Goal: Information Seeking & Learning: Learn about a topic

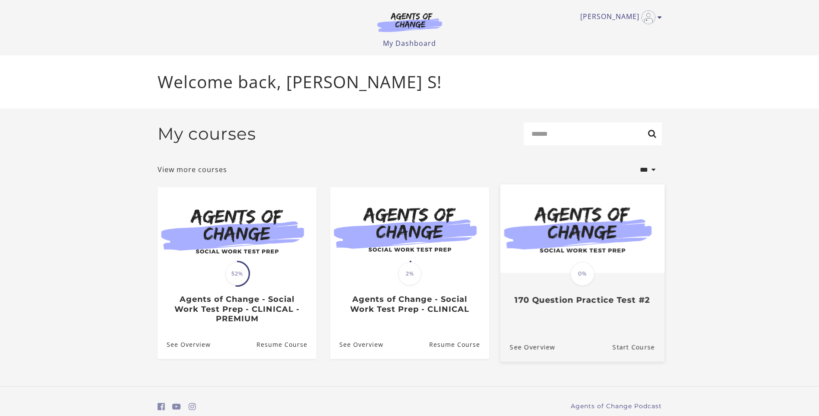
click at [588, 267] on span "0%" at bounding box center [583, 273] width 24 height 24
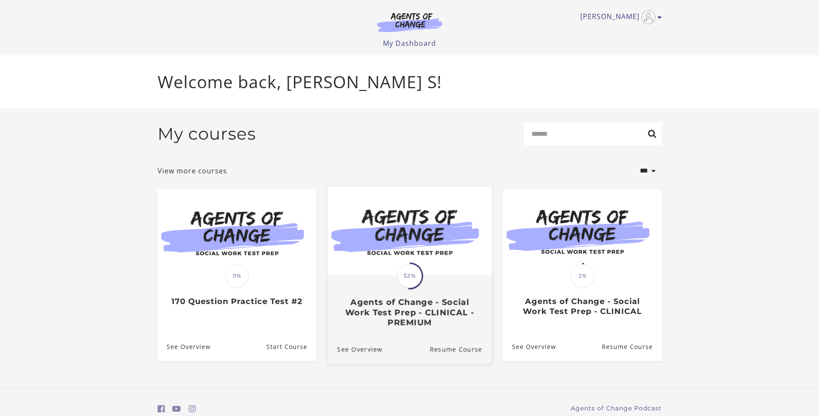
click at [413, 258] on img at bounding box center [409, 230] width 164 height 89
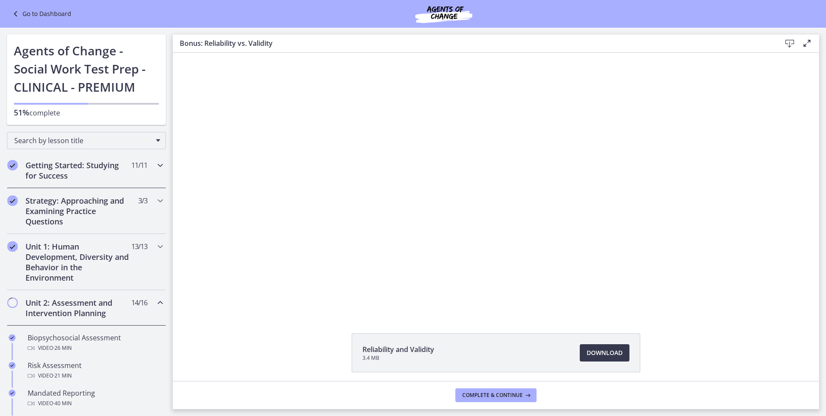
click at [88, 175] on h2 "Getting Started: Studying for Success" at bounding box center [77, 170] width 105 height 21
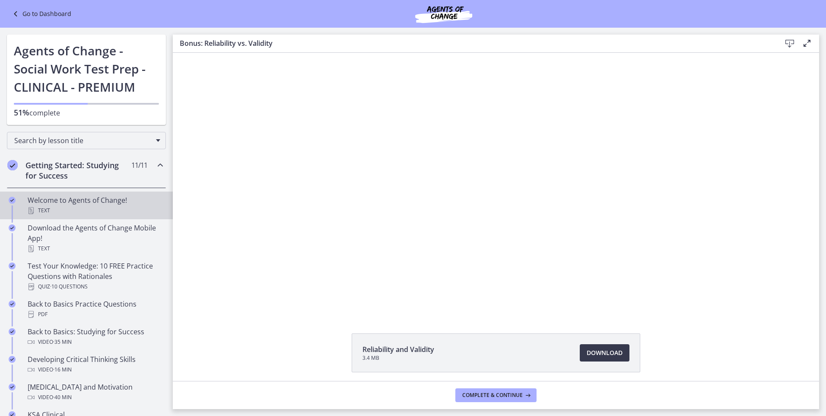
click at [93, 204] on div "Welcome to Agents of Change! Text" at bounding box center [95, 205] width 135 height 21
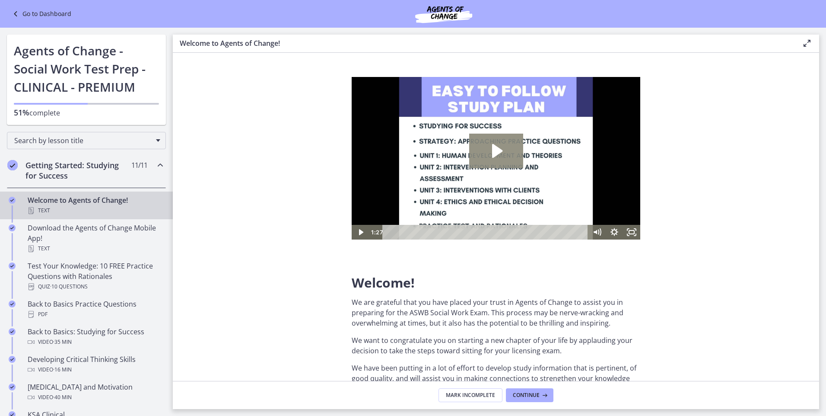
click at [491, 152] on icon "Play Video: c1o6hcmjueu5qasqsu00.mp4" at bounding box center [496, 150] width 54 height 35
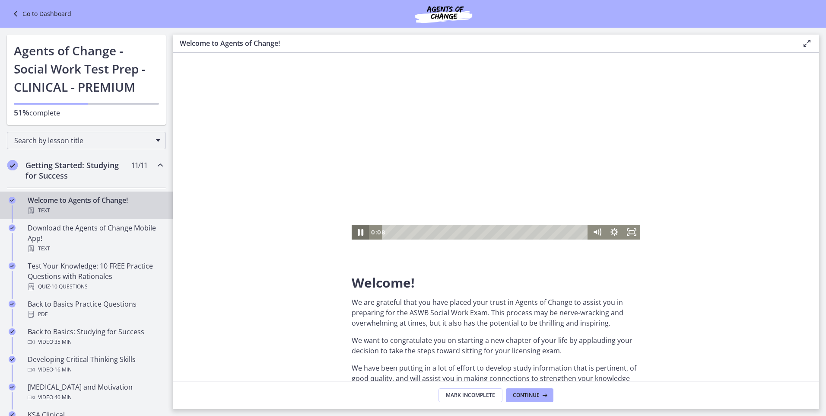
click at [358, 234] on icon "Pause" at bounding box center [360, 232] width 21 height 18
drag, startPoint x: 697, startPoint y: 314, endPoint x: 362, endPoint y: 231, distance: 344.9
click at [362, 231] on icon "Play Video" at bounding box center [361, 232] width 4 height 6
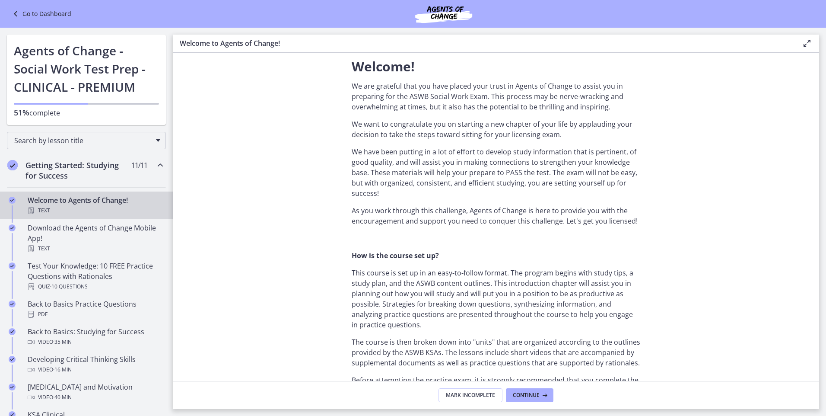
scroll to position [259, 0]
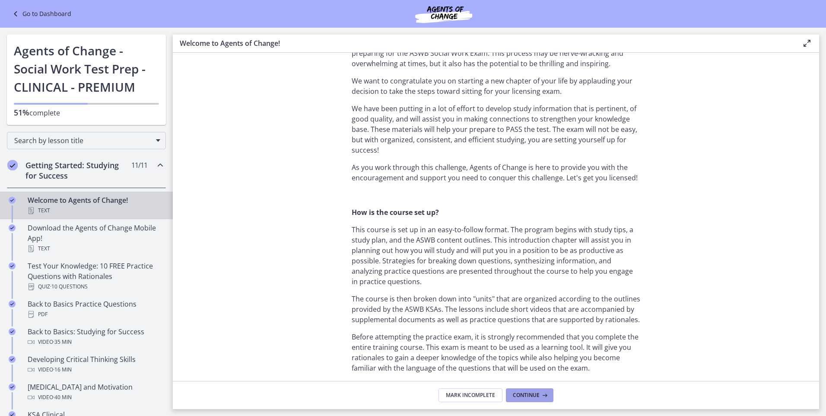
click at [539, 395] on span "Continue" at bounding box center [526, 394] width 27 height 7
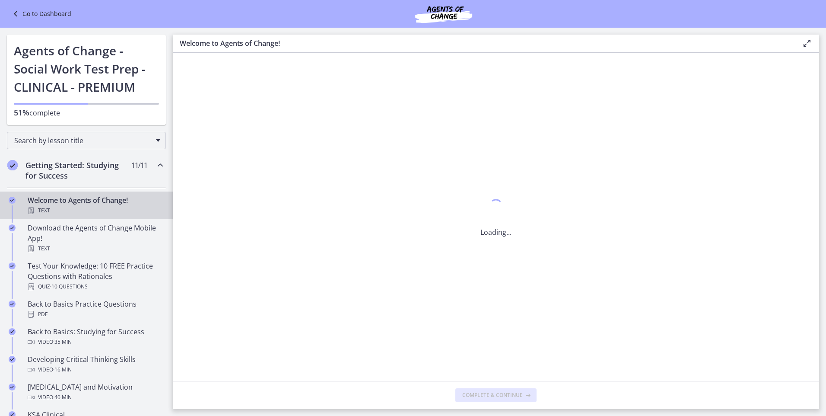
scroll to position [0, 0]
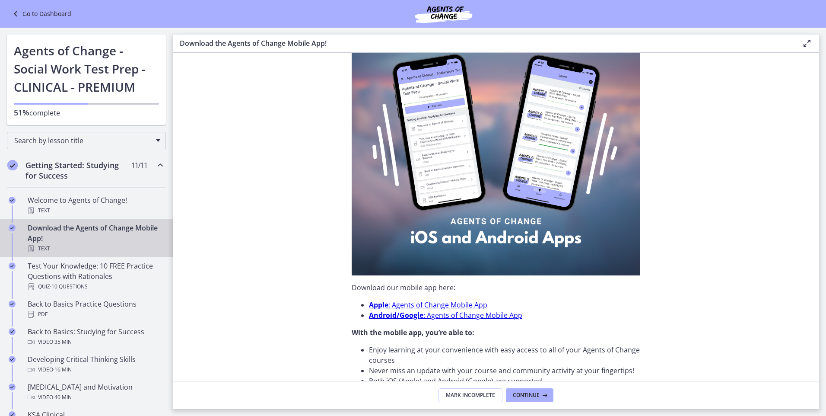
scroll to position [28, 0]
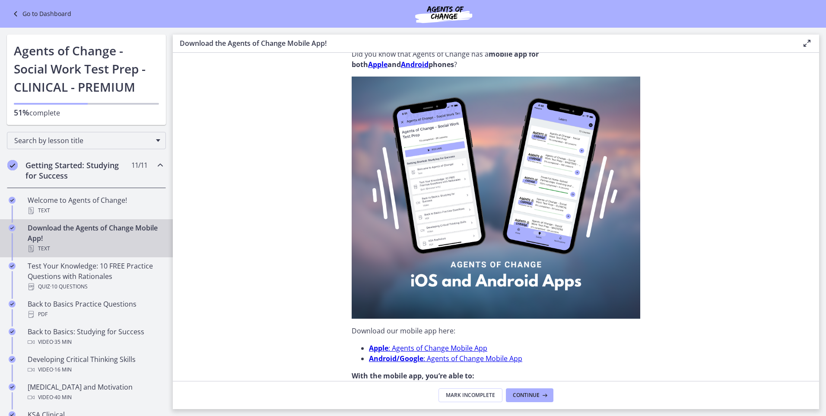
click at [680, 276] on section "Did you know that Agents of Change has a mobile app for both Apple and Android …" at bounding box center [496, 217] width 646 height 328
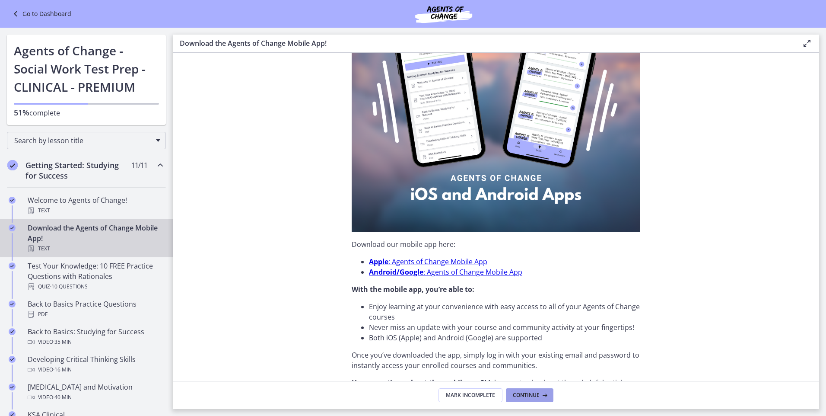
click at [531, 395] on span "Continue" at bounding box center [526, 394] width 27 height 7
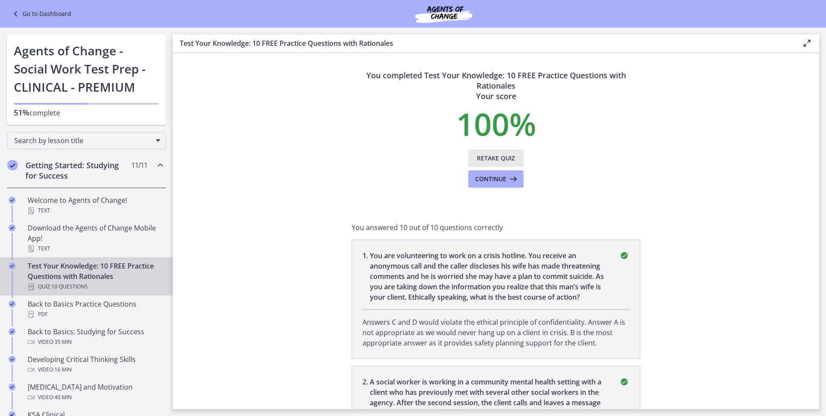
click at [498, 157] on span "Retake Quiz" at bounding box center [496, 158] width 38 height 10
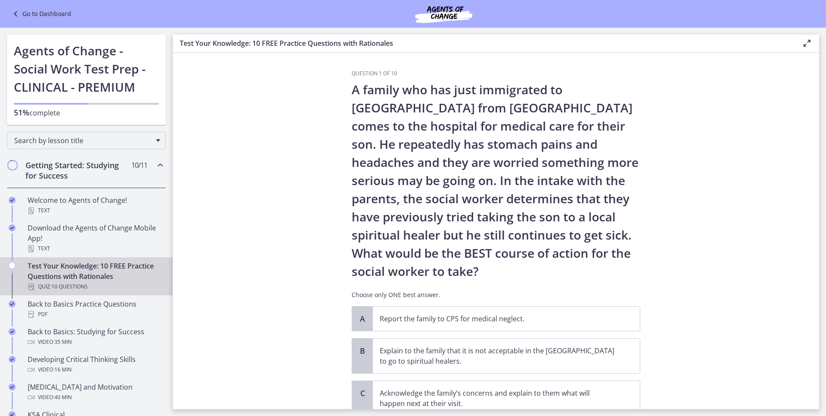
scroll to position [43, 0]
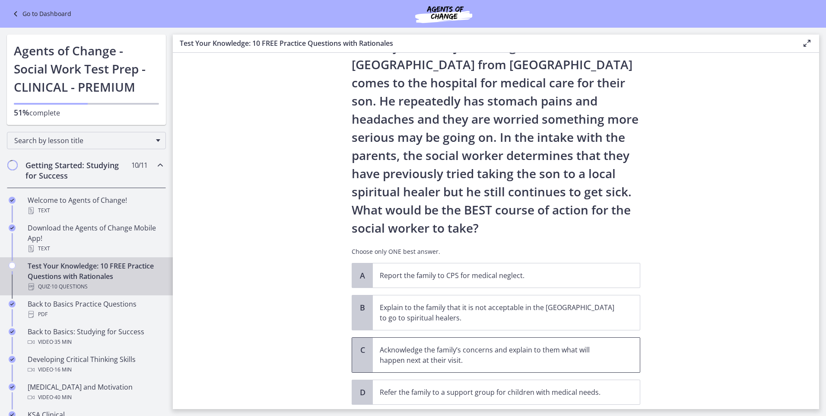
click at [549, 356] on p "Acknowledge the family’s concerns and explain to them what will happen next at …" at bounding box center [498, 354] width 236 height 21
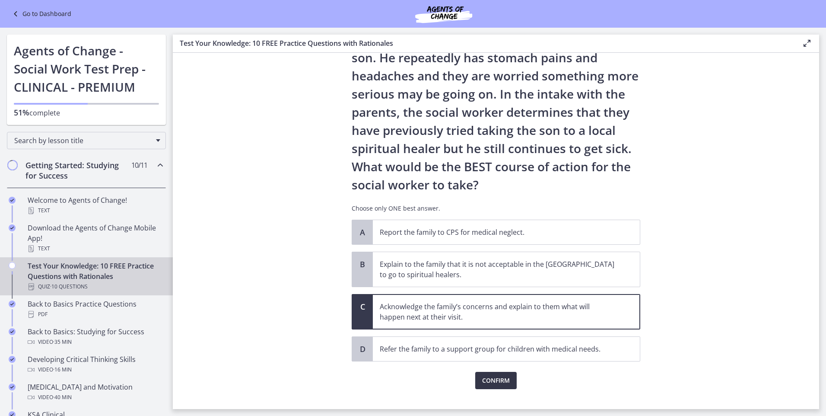
click at [491, 387] on button "Confirm" at bounding box center [495, 380] width 41 height 17
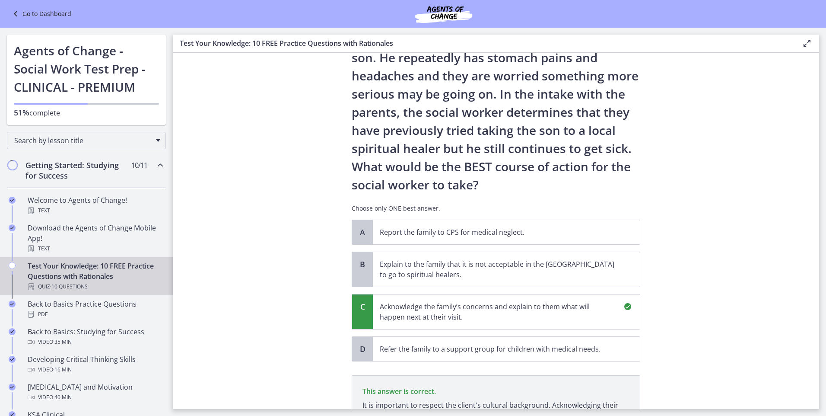
scroll to position [202, 0]
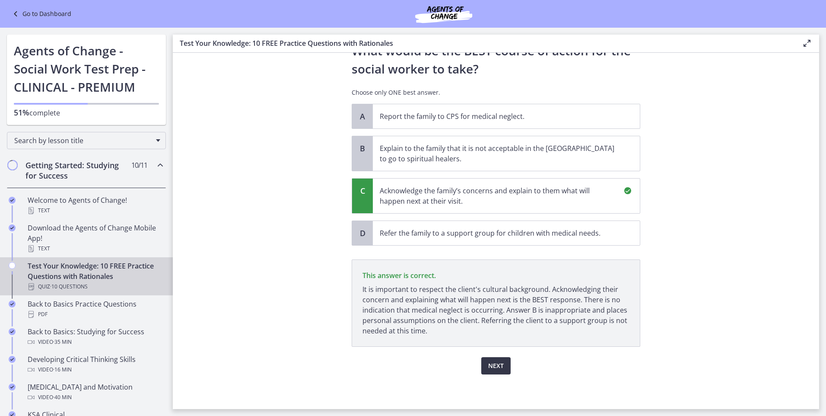
click at [501, 365] on button "Next" at bounding box center [495, 365] width 29 height 17
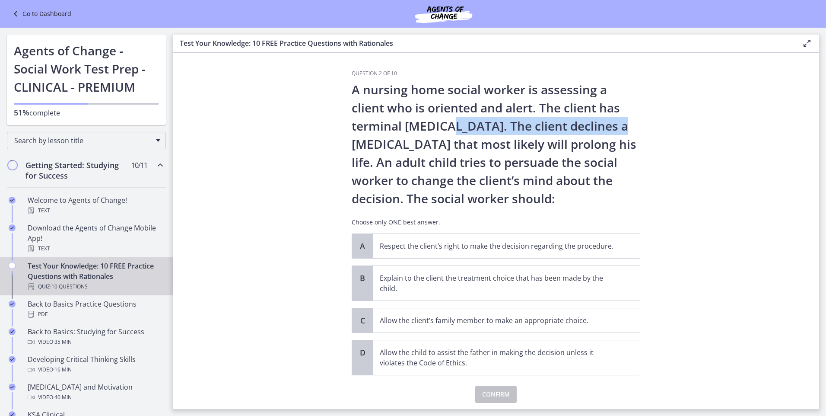
drag, startPoint x: 445, startPoint y: 125, endPoint x: 618, endPoint y: 126, distance: 173.2
click at [618, 126] on p "A nursing home social worker is assessing a client who is oriented and alert. T…" at bounding box center [496, 143] width 289 height 127
click at [283, 135] on section "Question 2 of 10 A nursing home social worker is assessing a client who is orie…" at bounding box center [496, 231] width 646 height 356
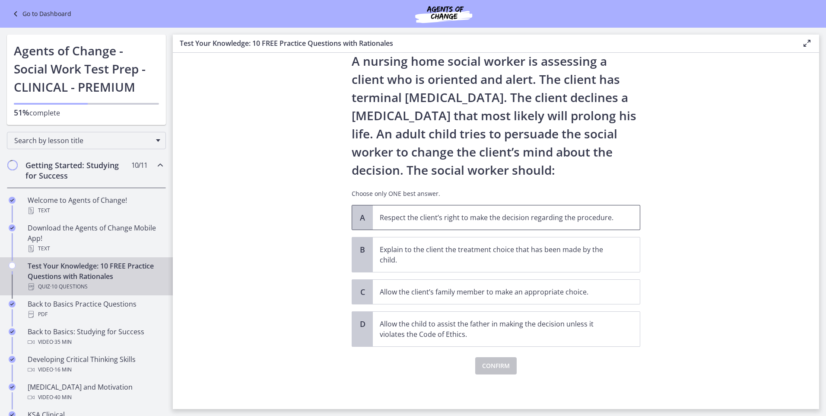
click at [597, 210] on span "Respect the client’s right to make the decision regarding the procedure." at bounding box center [506, 217] width 267 height 24
click at [482, 369] on span "Confirm" at bounding box center [496, 365] width 28 height 10
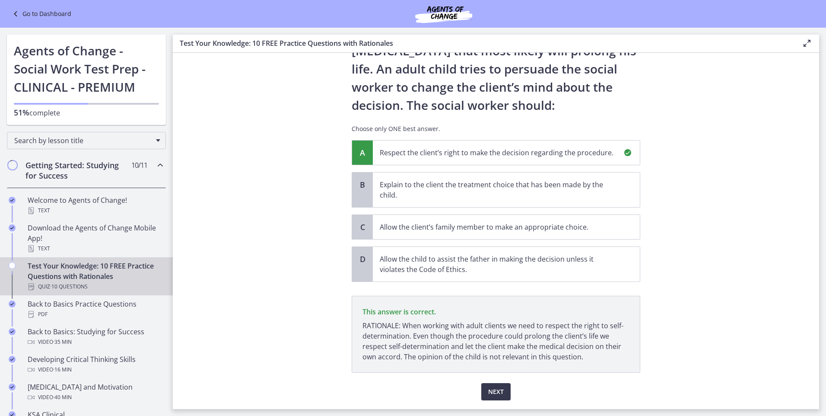
scroll to position [119, 0]
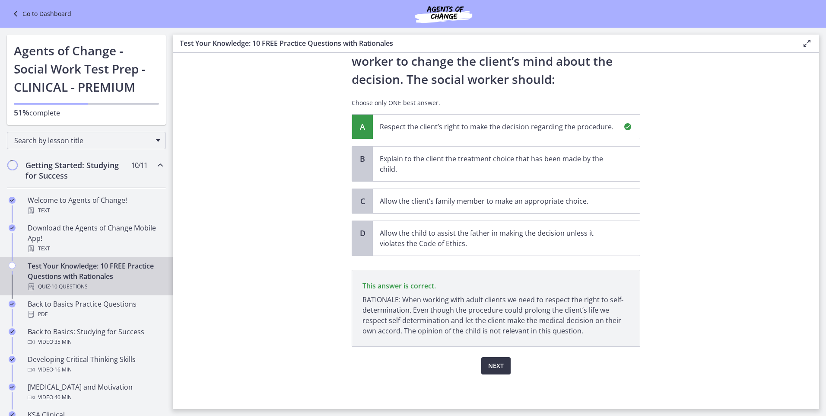
click at [500, 365] on span "Next" at bounding box center [496, 365] width 16 height 10
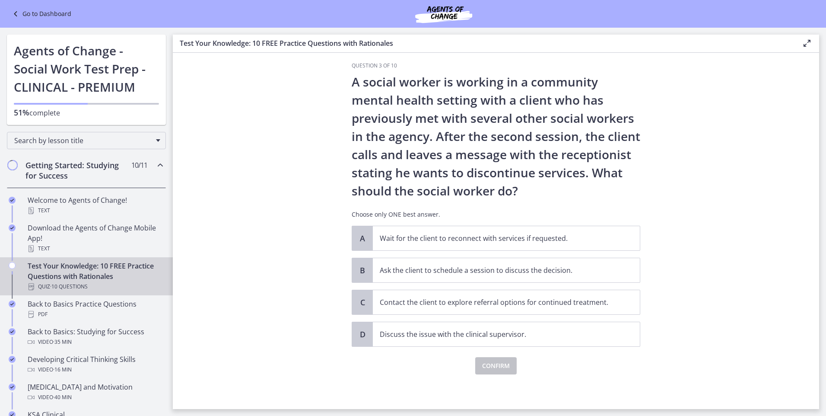
scroll to position [0, 0]
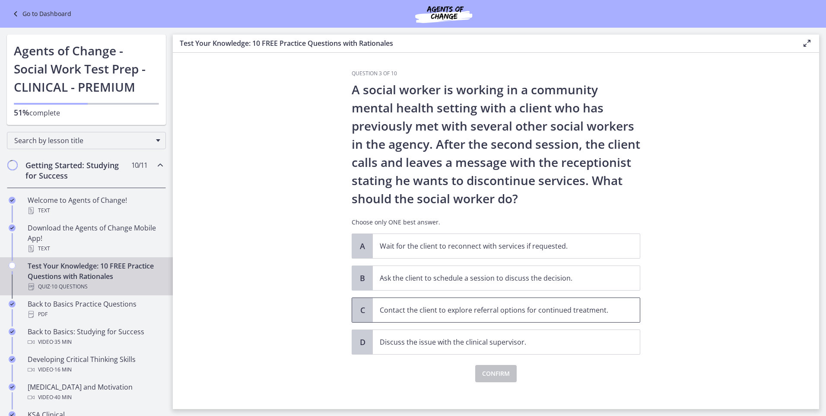
click at [456, 308] on p "Contact the client to explore referral options for continued treatment." at bounding box center [498, 310] width 236 height 10
click at [488, 372] on span "Confirm" at bounding box center [496, 373] width 28 height 10
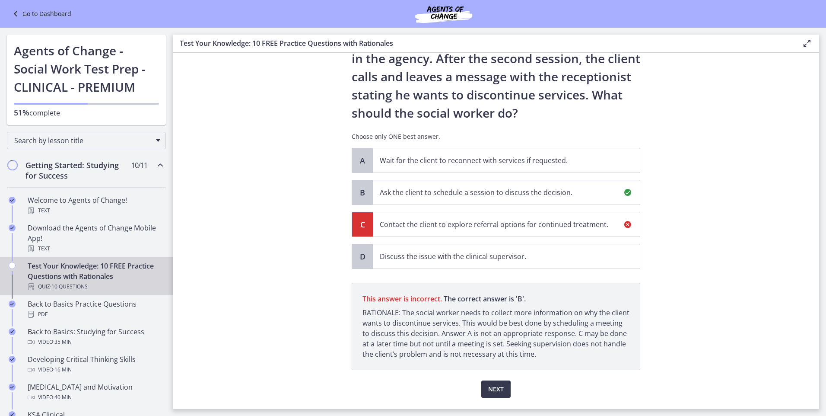
scroll to position [109, 0]
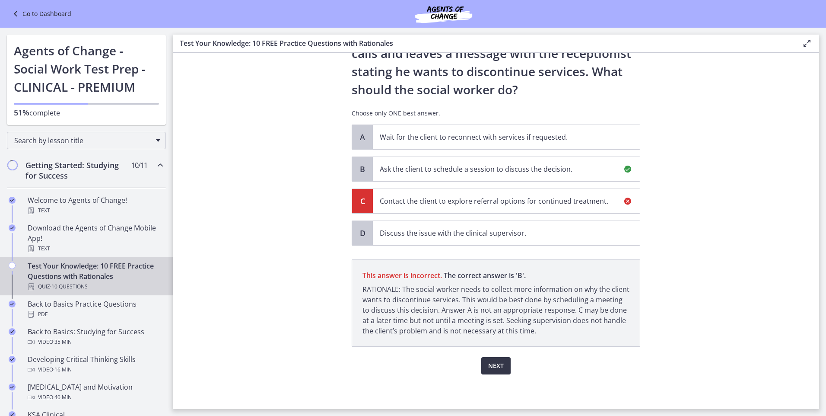
click at [484, 366] on button "Next" at bounding box center [495, 365] width 29 height 17
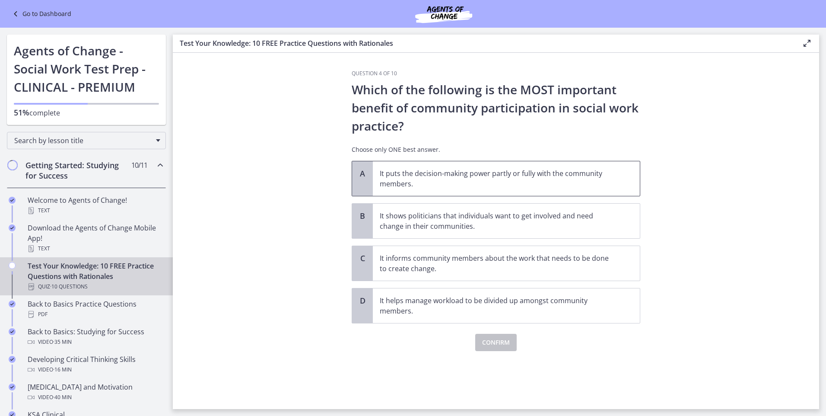
click at [618, 184] on span "It puts the decision-making power partly or fully with the community members." at bounding box center [506, 178] width 267 height 35
click at [492, 338] on span "Confirm" at bounding box center [496, 342] width 28 height 10
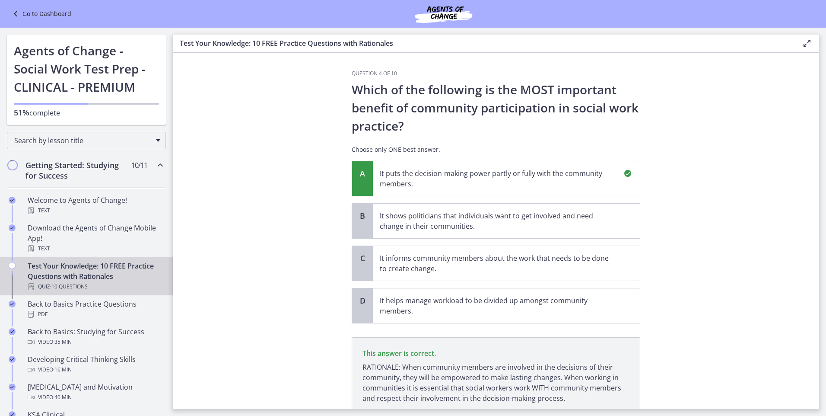
scroll to position [67, 0]
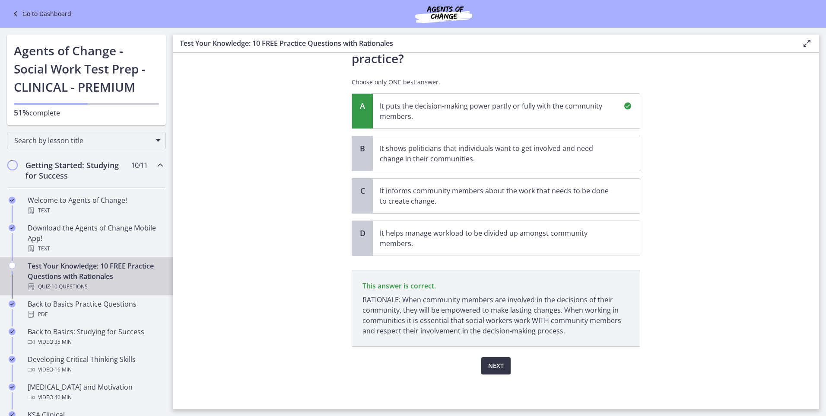
click at [492, 366] on span "Next" at bounding box center [496, 365] width 16 height 10
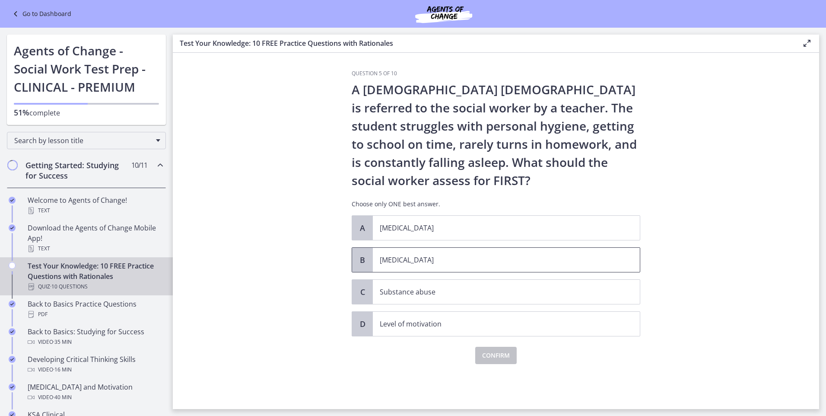
click at [494, 261] on p "[MEDICAL_DATA]" at bounding box center [498, 259] width 236 height 10
click at [493, 346] on button "Confirm" at bounding box center [495, 354] width 41 height 17
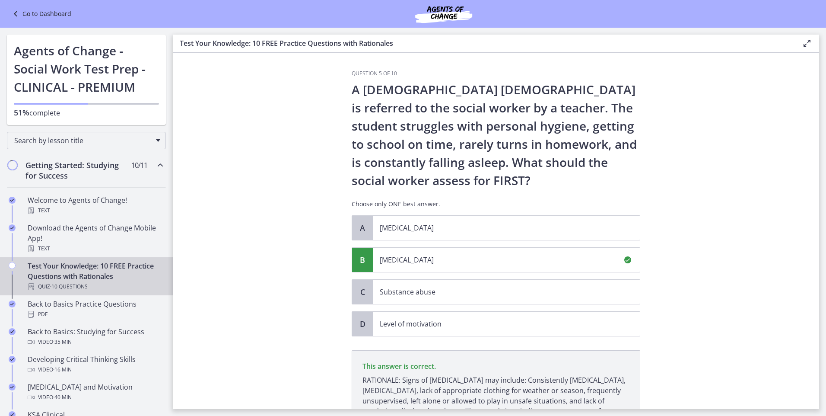
scroll to position [91, 0]
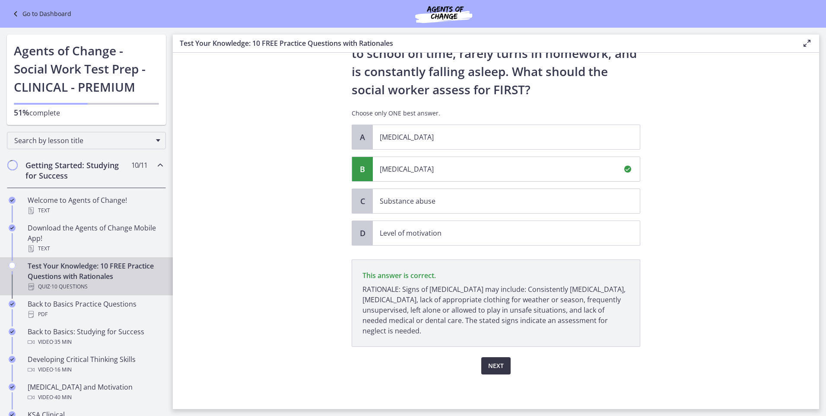
click at [483, 366] on button "Next" at bounding box center [495, 365] width 29 height 17
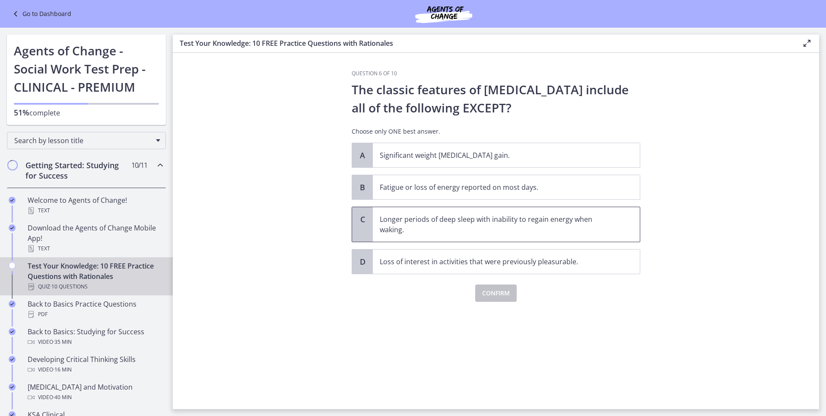
click at [607, 235] on span "Longer periods of deep sleep with inability to regain energy when waking." at bounding box center [506, 224] width 267 height 35
click at [495, 296] on span "Confirm" at bounding box center [496, 293] width 28 height 10
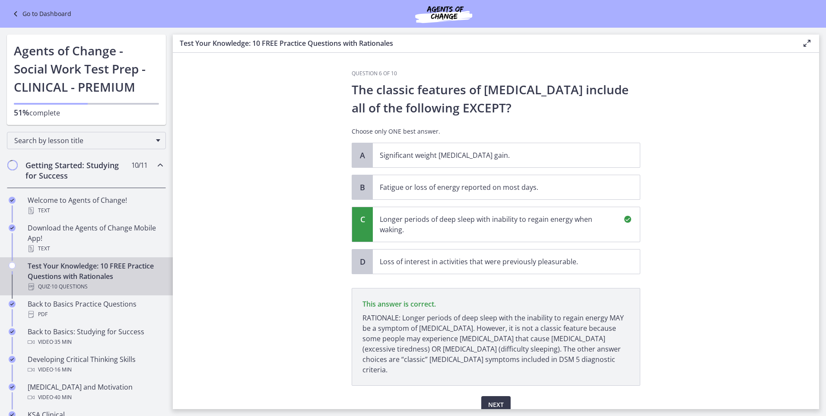
scroll to position [29, 0]
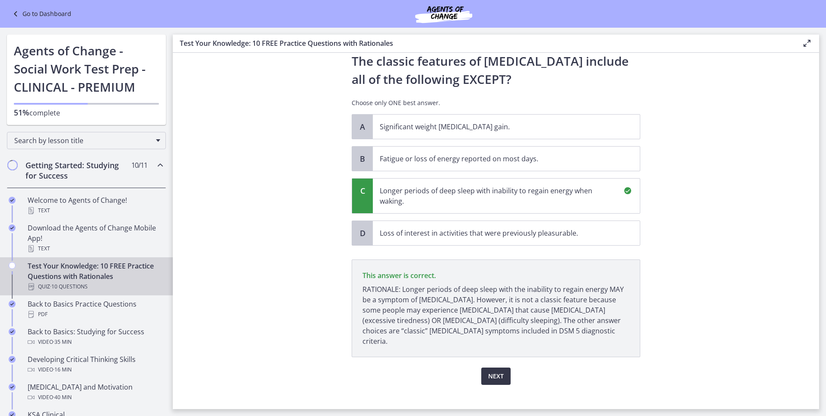
click at [488, 371] on span "Next" at bounding box center [496, 376] width 16 height 10
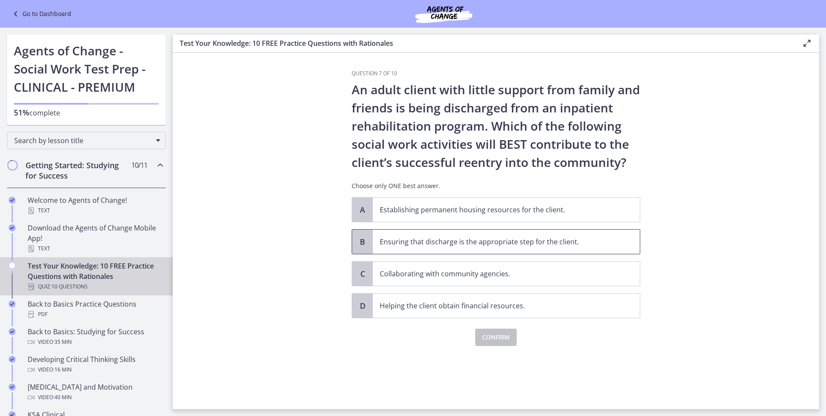
click at [628, 235] on span "Ensuring that discharge is the appropriate step for the client." at bounding box center [506, 241] width 267 height 24
click at [500, 338] on span "Confirm" at bounding box center [496, 337] width 28 height 10
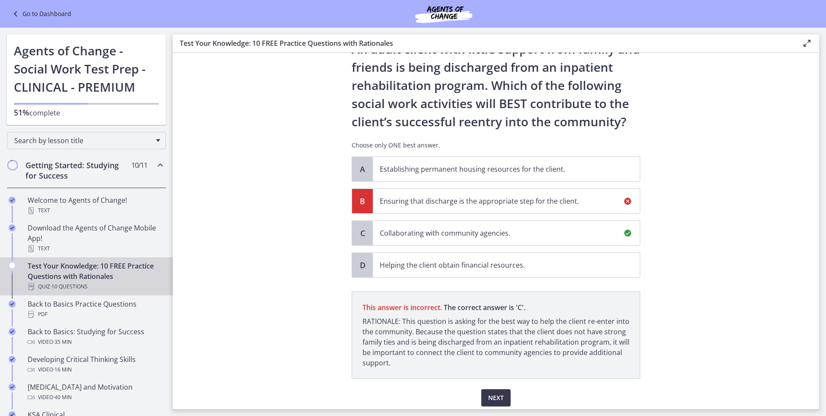
scroll to position [73, 0]
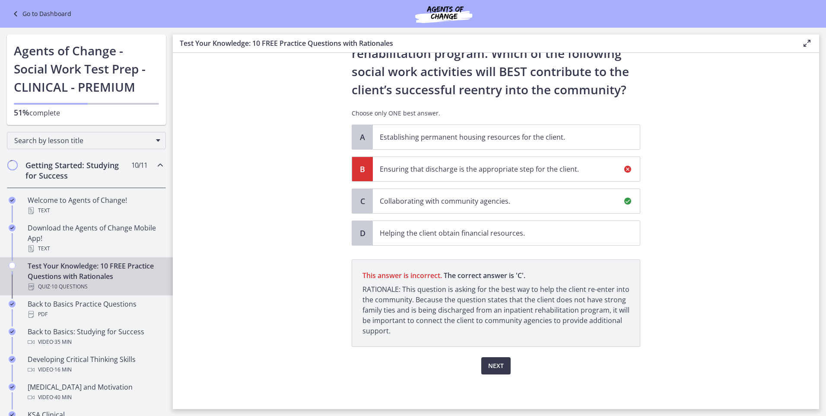
click at [506, 204] on p "Collaborating with community agencies." at bounding box center [498, 201] width 236 height 10
click at [484, 365] on button "Next" at bounding box center [495, 365] width 29 height 17
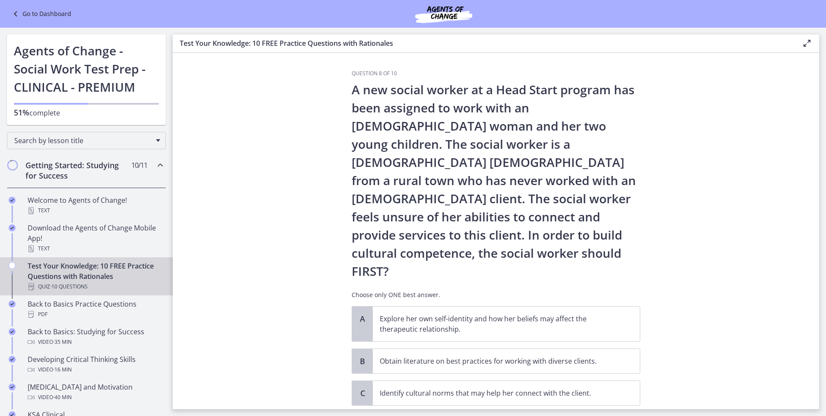
scroll to position [43, 0]
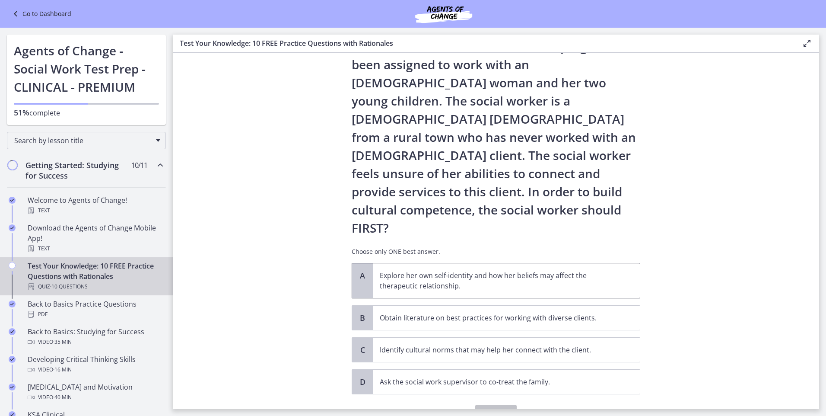
click at [552, 270] on p "Explore her own self-identity and how her beliefs may affect the therapeutic re…" at bounding box center [498, 280] width 236 height 21
click at [498, 408] on span "Confirm" at bounding box center [496, 413] width 28 height 10
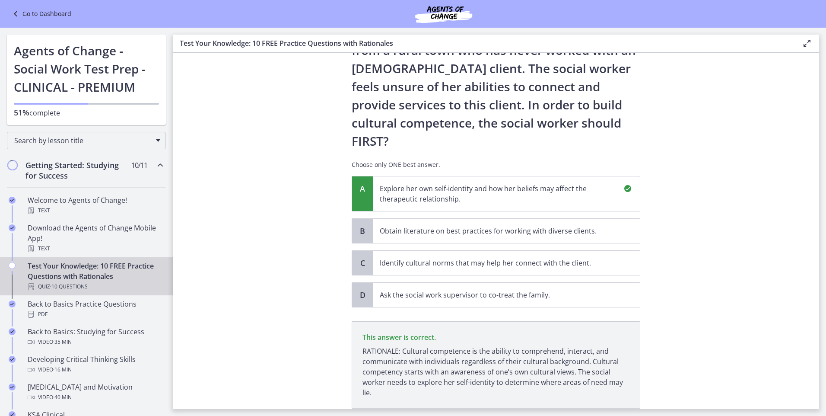
scroll to position [156, 0]
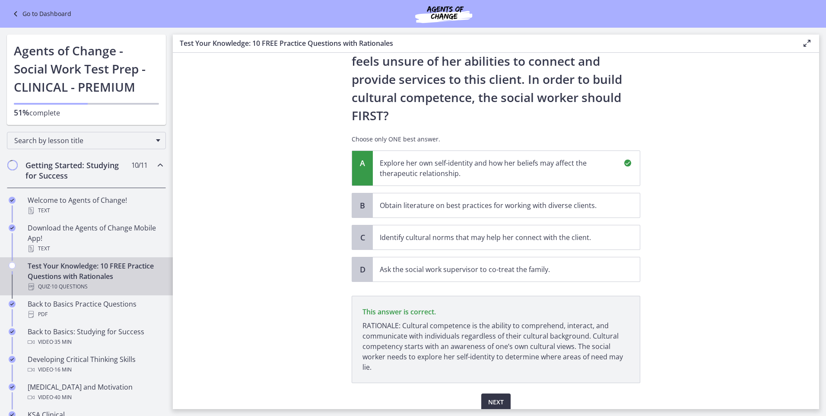
click at [499, 397] on span "Next" at bounding box center [496, 402] width 16 height 10
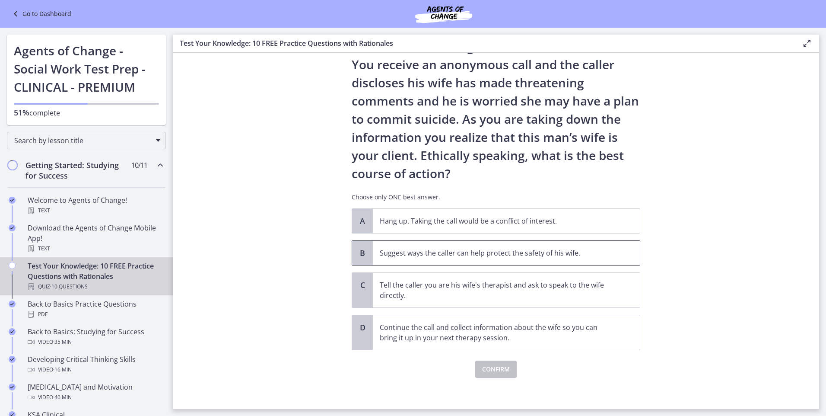
scroll to position [0, 0]
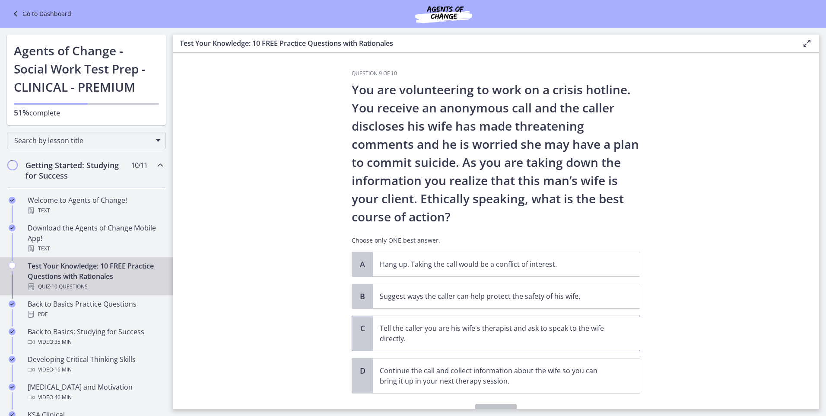
click at [494, 335] on p "Tell the caller you are his wife's therapist and ask to speak to the wife direc…" at bounding box center [498, 333] width 236 height 21
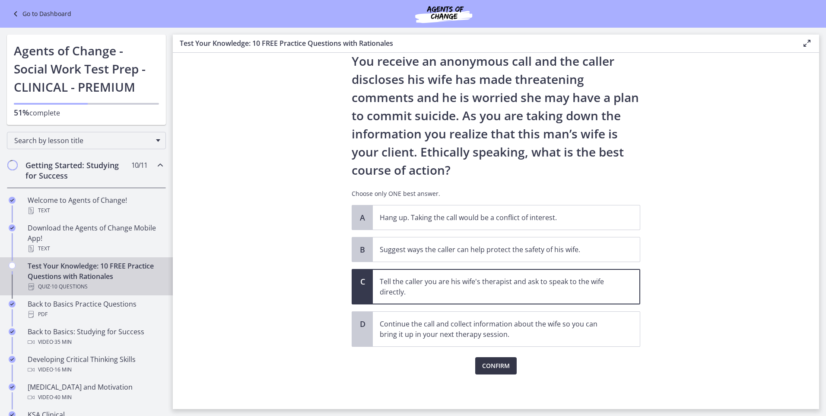
click at [505, 369] on span "Confirm" at bounding box center [496, 365] width 28 height 10
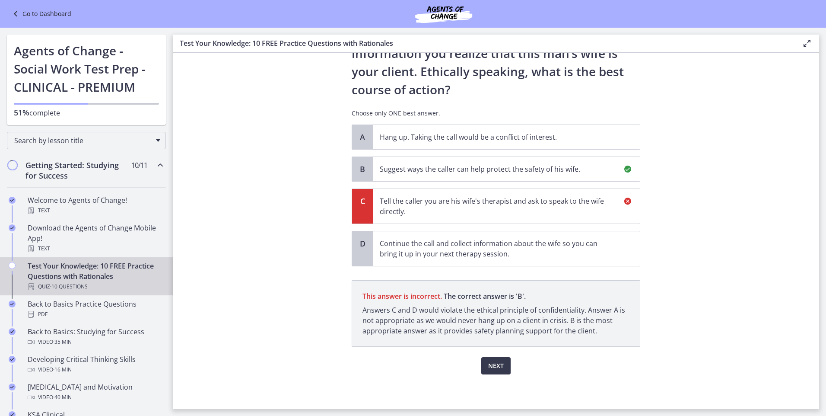
scroll to position [0, 0]
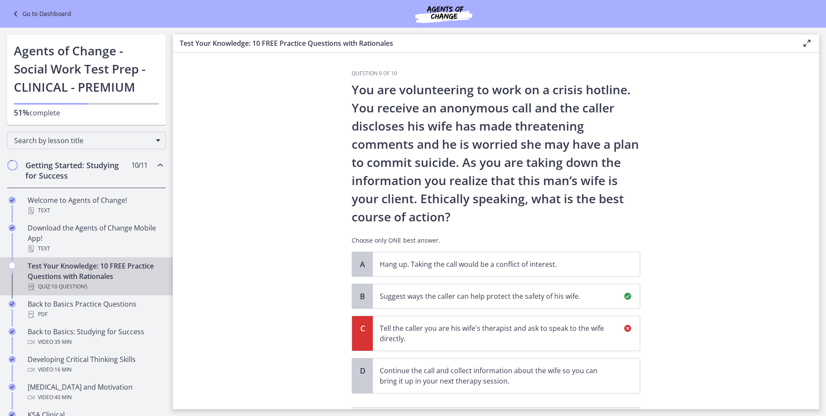
click at [352, 89] on p "You are volunteering to work on a crisis hotline. You receive an anonymous call…" at bounding box center [496, 152] width 289 height 145
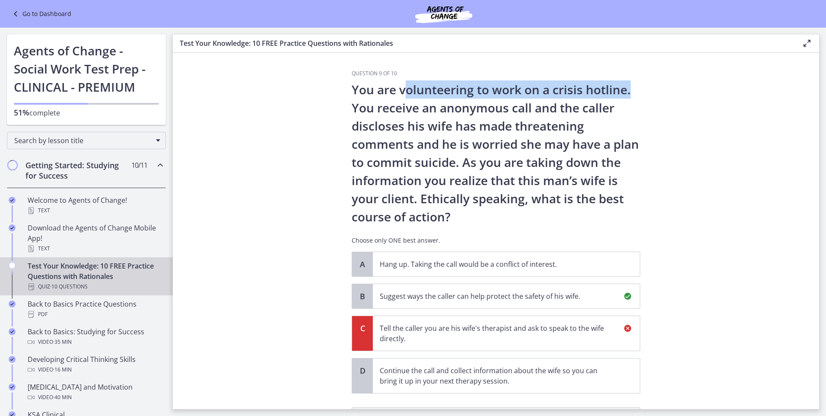
drag, startPoint x: 402, startPoint y: 92, endPoint x: 653, endPoint y: 102, distance: 250.7
click at [653, 102] on section "Question 9 of 10 You are volunteering to work on a crisis hotline. You receive …" at bounding box center [496, 231] width 646 height 356
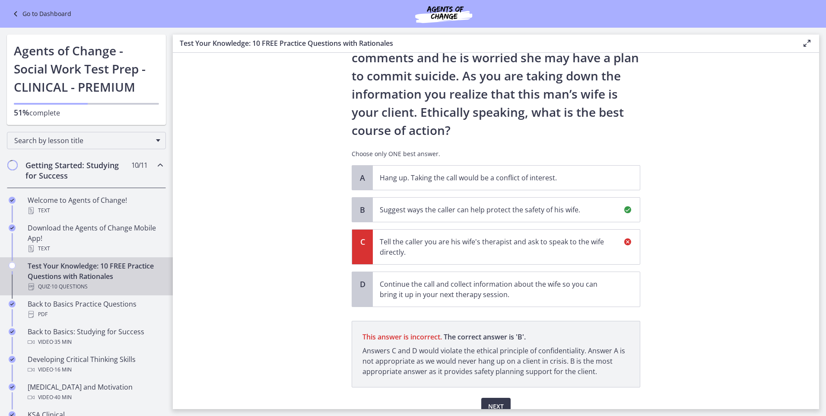
scroll to position [127, 0]
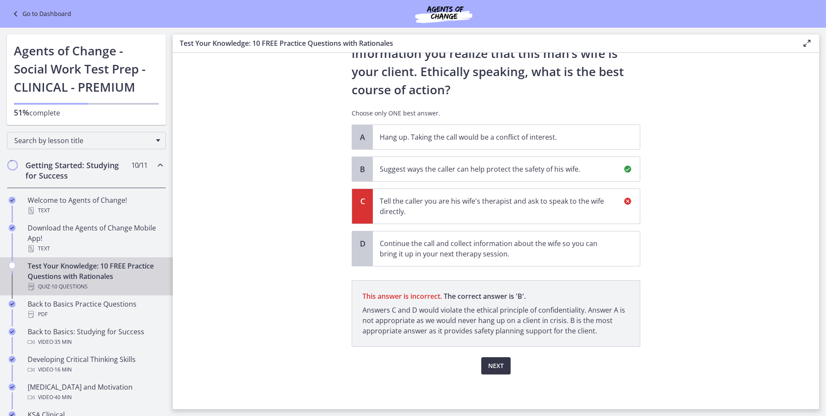
click at [493, 367] on span "Next" at bounding box center [496, 365] width 16 height 10
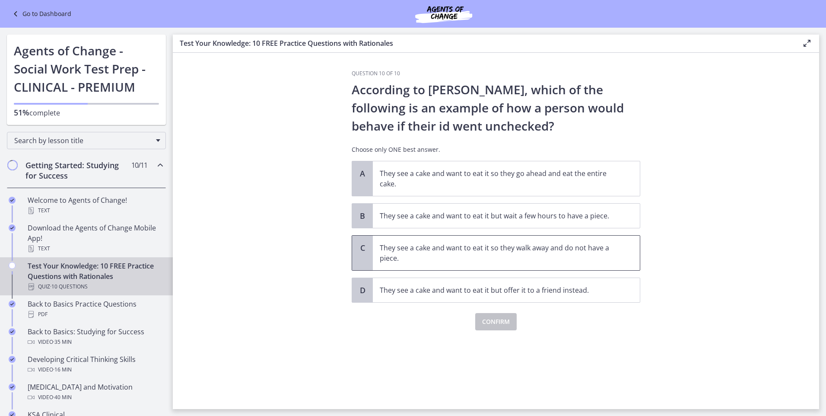
click at [581, 254] on p "They see a cake and want to eat it so they walk away and do not have a piece." at bounding box center [498, 252] width 236 height 21
click at [603, 180] on p "They see a cake and want to eat it so they go ahead and eat the entire cake." at bounding box center [498, 178] width 236 height 21
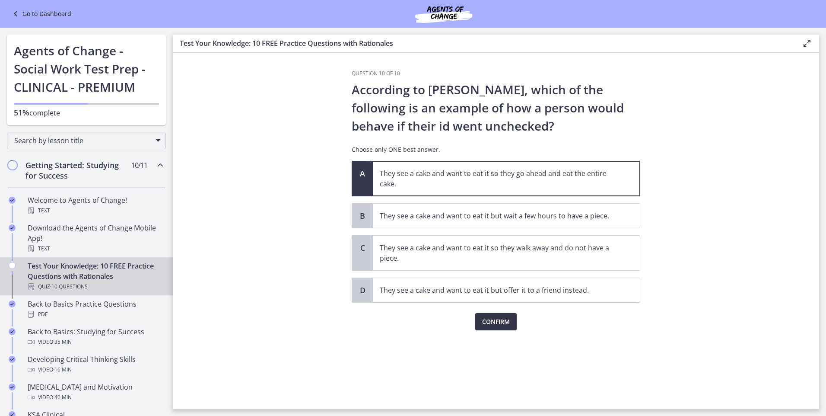
click at [499, 323] on span "Confirm" at bounding box center [496, 321] width 28 height 10
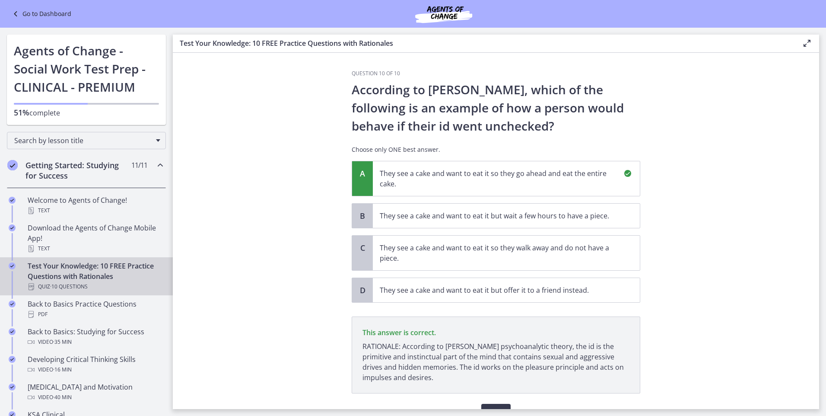
scroll to position [47, 0]
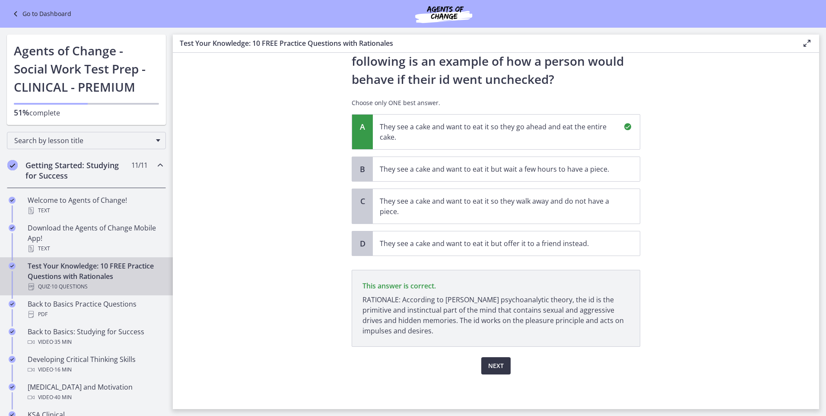
click at [493, 367] on span "Next" at bounding box center [496, 365] width 16 height 10
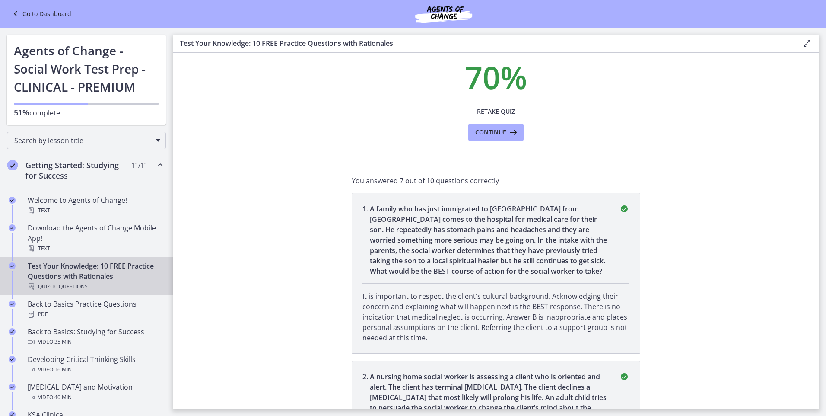
scroll to position [0, 0]
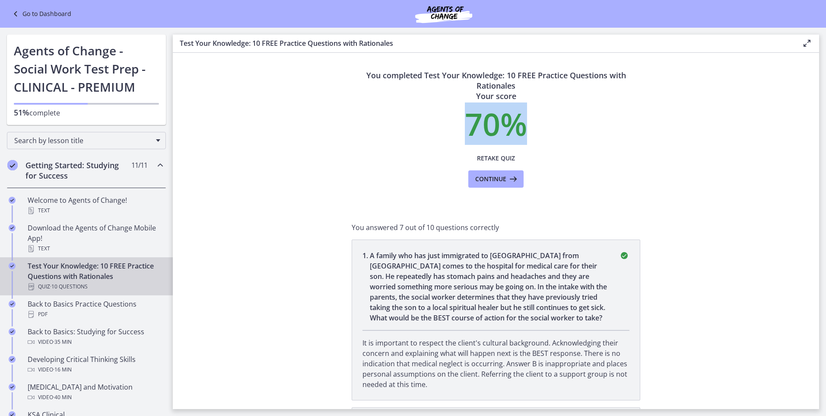
drag, startPoint x: 462, startPoint y: 130, endPoint x: 555, endPoint y: 119, distance: 93.9
click at [555, 119] on p "70 %" at bounding box center [496, 123] width 289 height 31
click at [734, 229] on section "You completed Test Your Knowledge: 10 FREE Practice Questions with Rationales Y…" at bounding box center [496, 231] width 646 height 356
click at [499, 181] on span "Continue" at bounding box center [490, 179] width 31 height 10
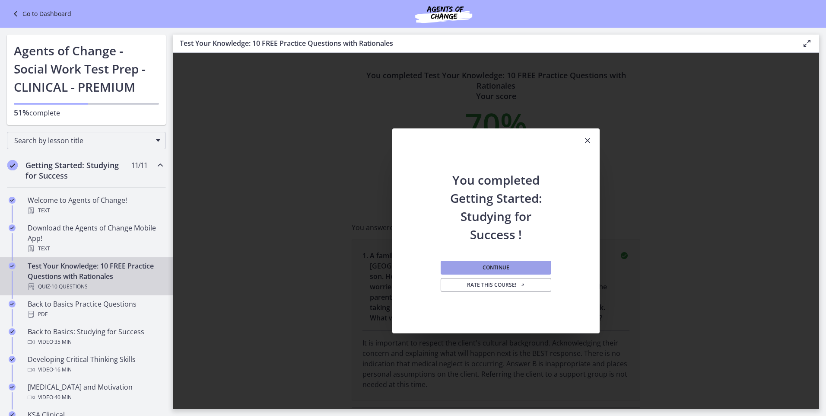
click at [483, 263] on button "Continue" at bounding box center [496, 267] width 111 height 14
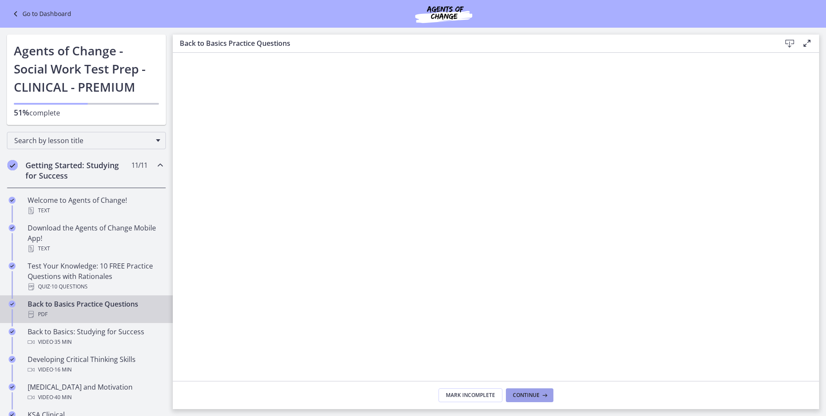
click at [525, 391] on span "Continue" at bounding box center [526, 394] width 27 height 7
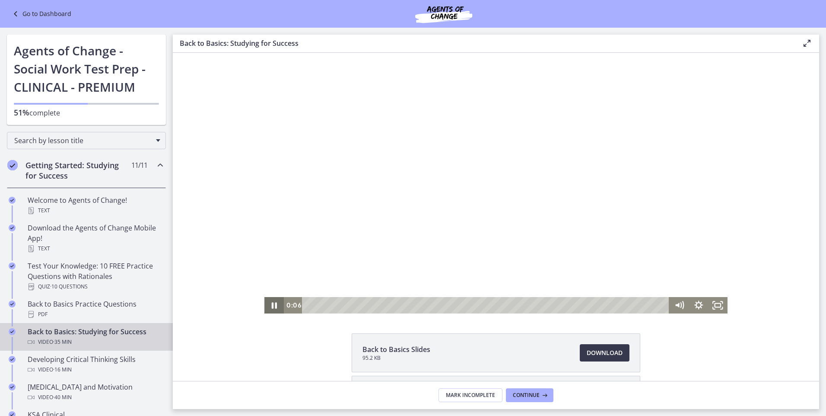
click at [272, 303] on icon "Pause" at bounding box center [273, 305] width 19 height 16
click at [272, 305] on icon "Play Video" at bounding box center [274, 305] width 5 height 7
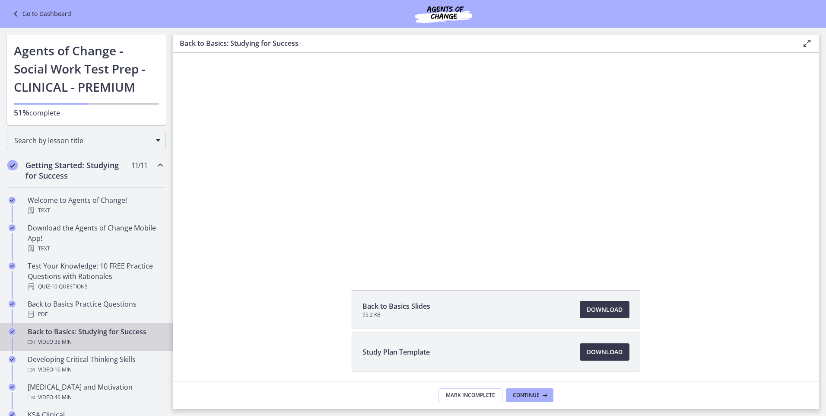
scroll to position [75, 0]
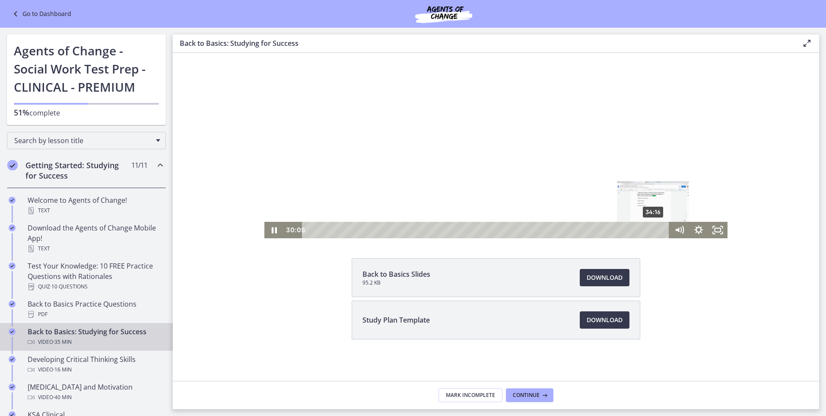
click at [651, 229] on div "34:16" at bounding box center [487, 230] width 356 height 16
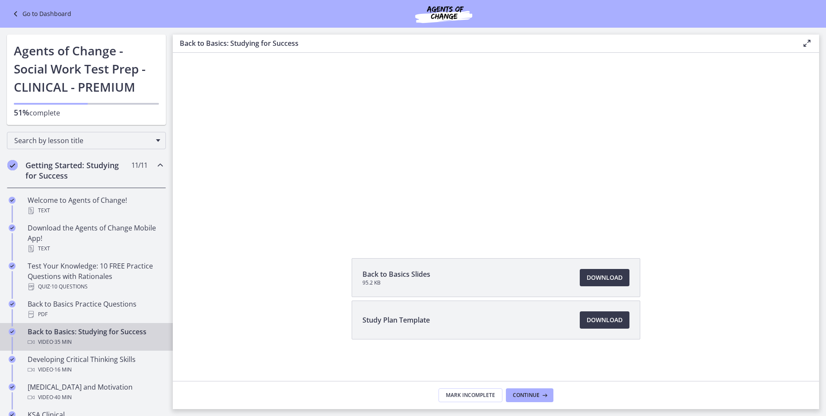
scroll to position [0, 0]
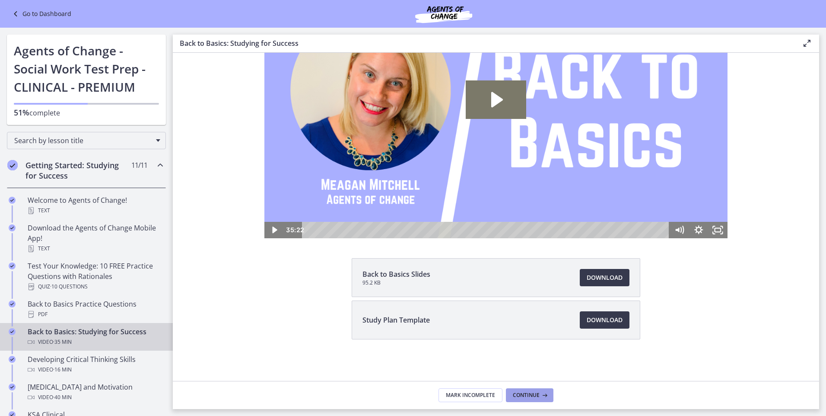
click at [519, 395] on span "Continue" at bounding box center [526, 394] width 27 height 7
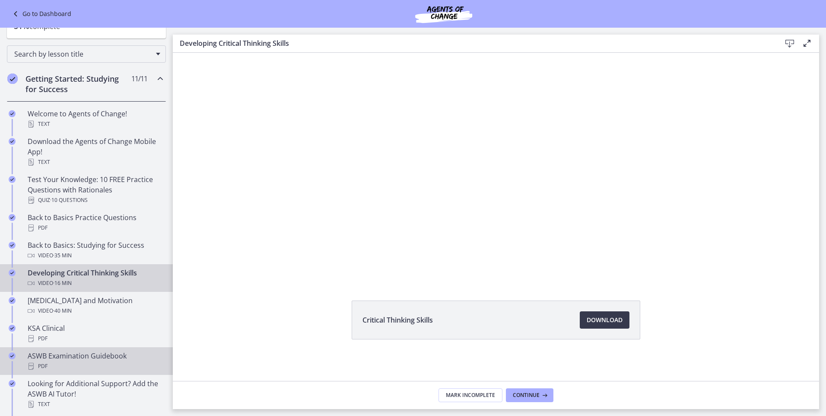
scroll to position [130, 0]
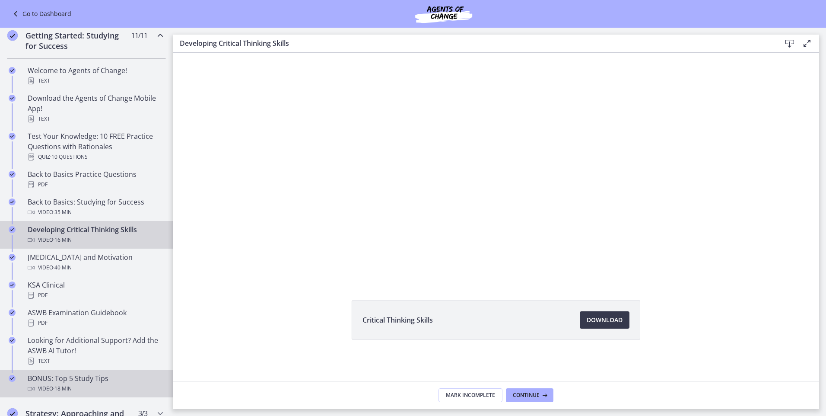
click at [127, 384] on div "Video · 18 min" at bounding box center [95, 388] width 135 height 10
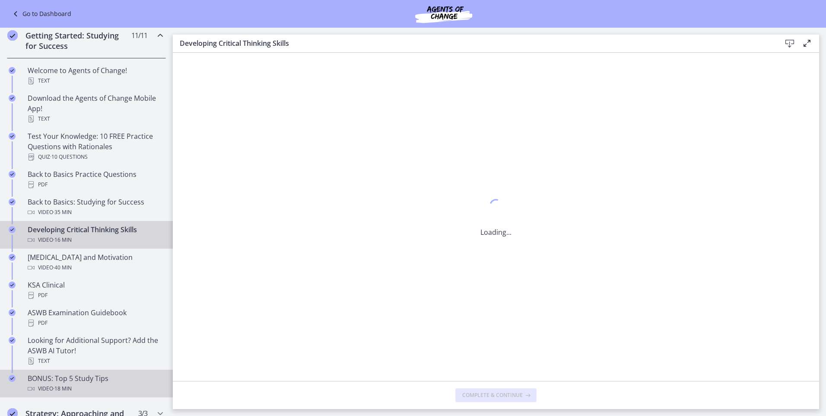
scroll to position [0, 0]
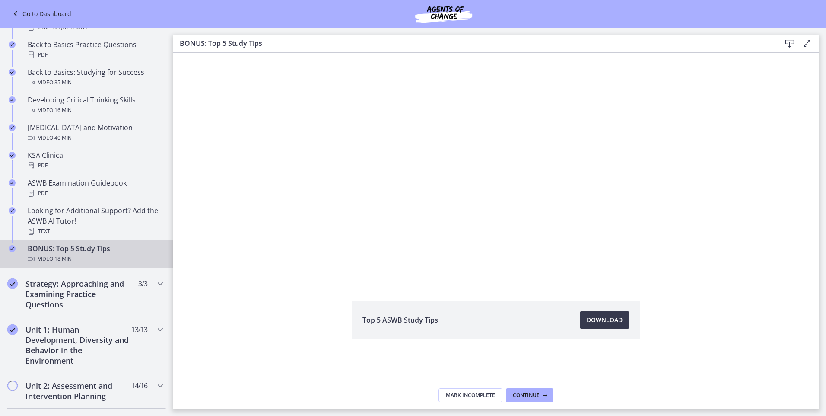
scroll to position [302, 0]
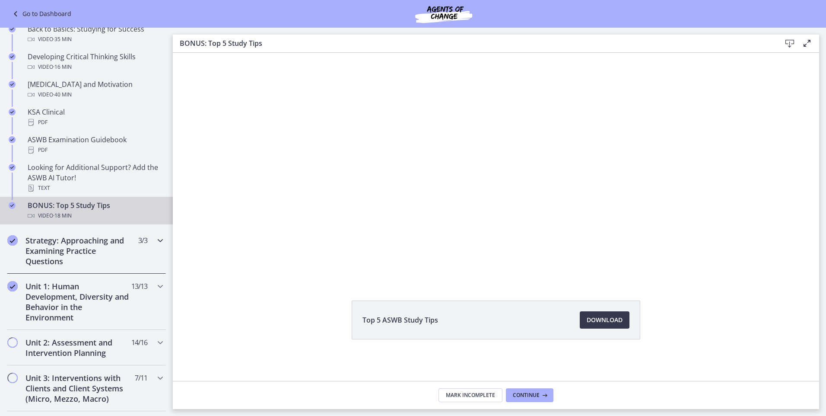
click at [89, 250] on h2 "Strategy: Approaching and Examining Practice Questions" at bounding box center [77, 250] width 105 height 31
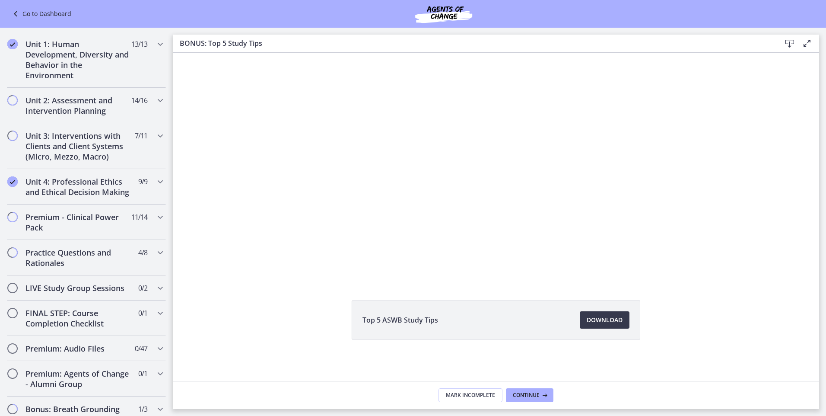
scroll to position [0, 0]
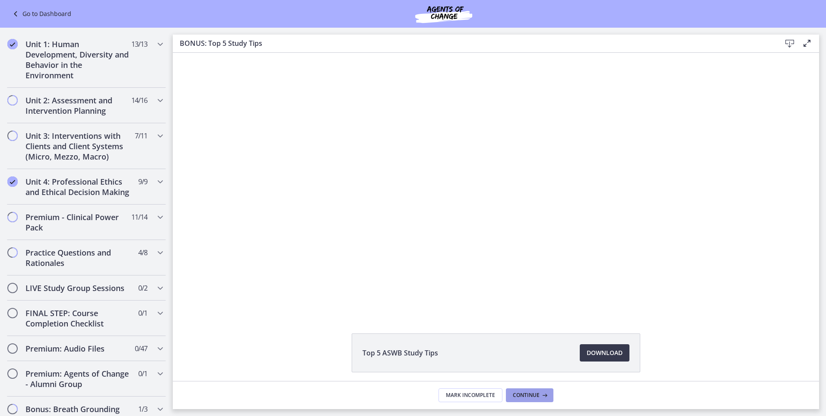
click at [521, 397] on span "Continue" at bounding box center [526, 394] width 27 height 7
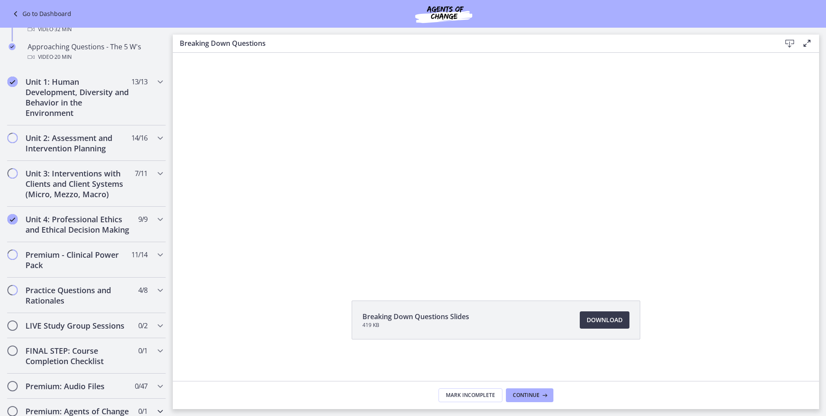
scroll to position [420, 0]
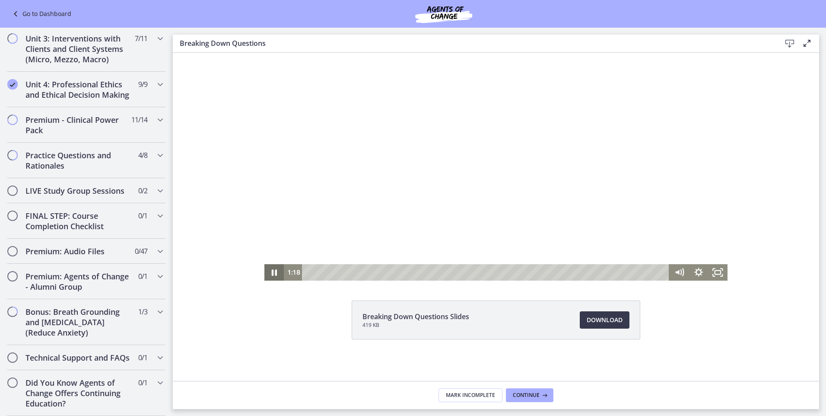
click at [268, 274] on icon "Pause" at bounding box center [273, 272] width 19 height 16
